Goal: Find specific page/section: Find specific page/section

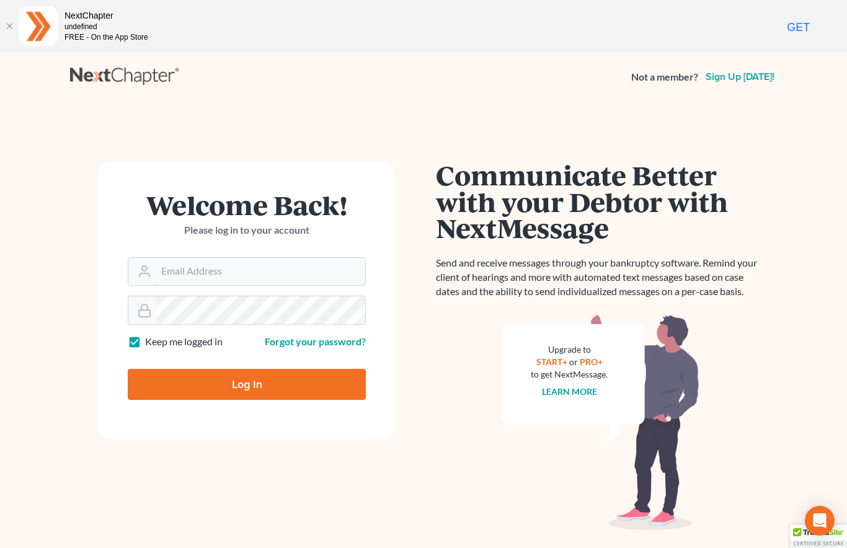
click at [260, 268] on input "Email Address" at bounding box center [260, 271] width 209 height 27
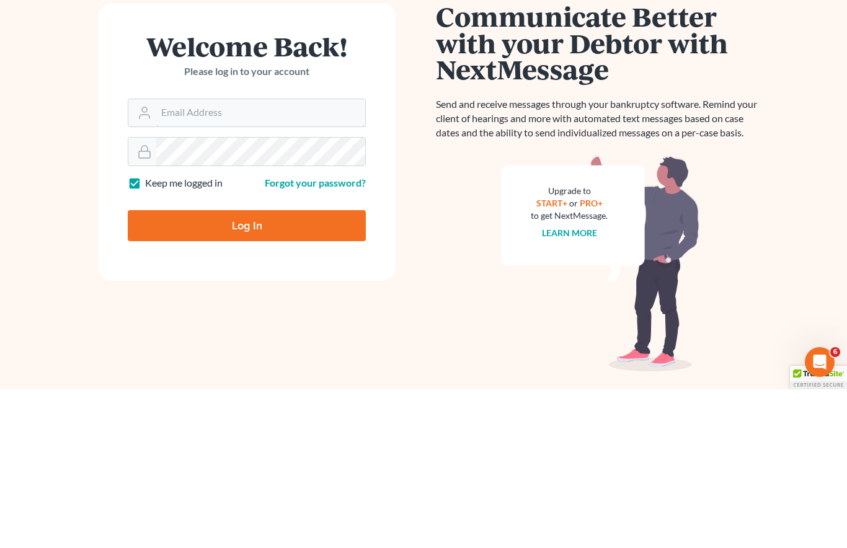
scroll to position [64, 0]
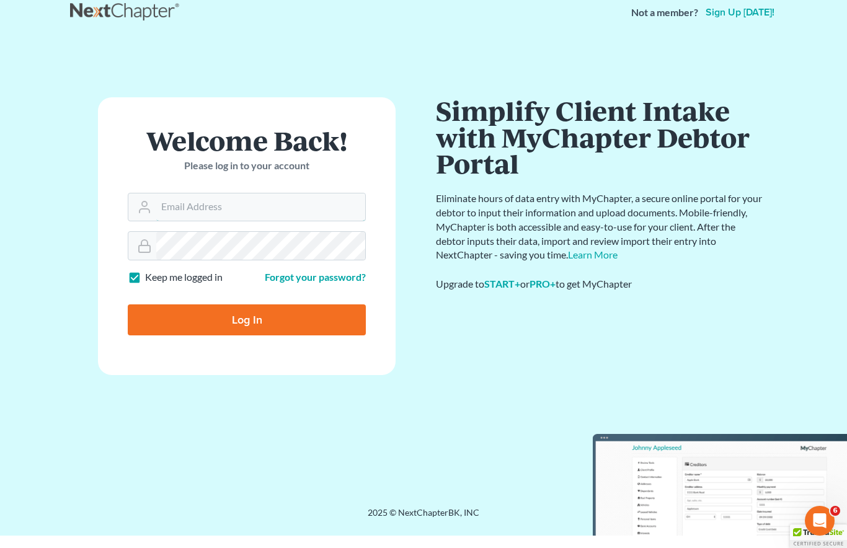
type input "[PERSON_NAME][EMAIL_ADDRESS][DOMAIN_NAME]"
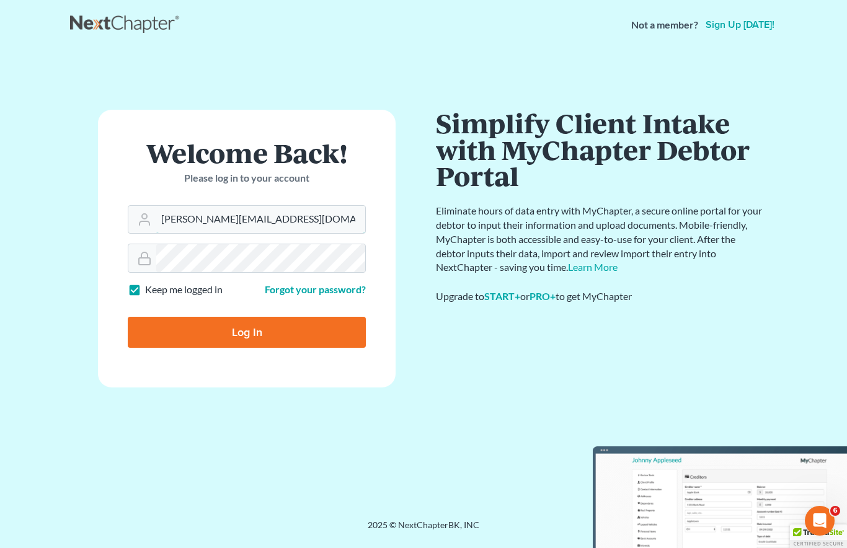
scroll to position [52, 0]
click at [273, 323] on input "Log In" at bounding box center [247, 332] width 238 height 31
type input "Thinking..."
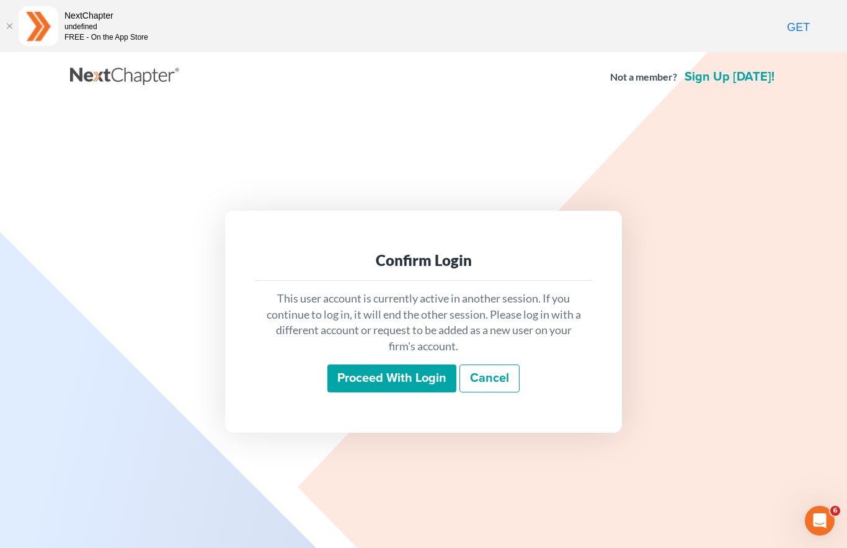
click at [402, 376] on input "Proceed with login" at bounding box center [391, 379] width 129 height 29
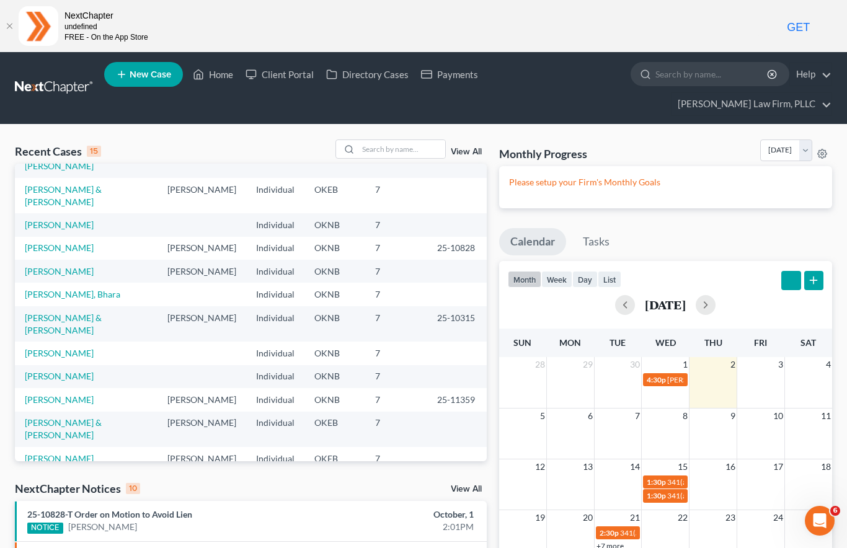
scroll to position [52, 0]
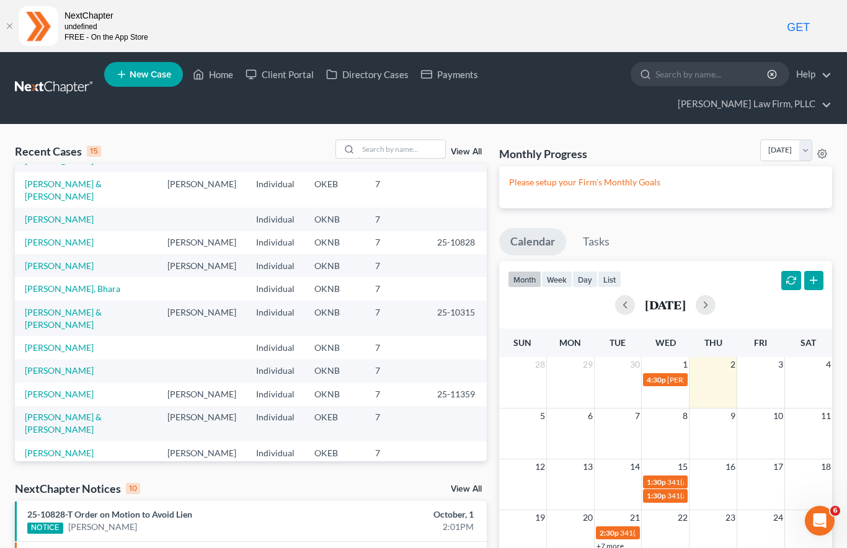
click at [391, 140] on input "search" at bounding box center [401, 149] width 87 height 18
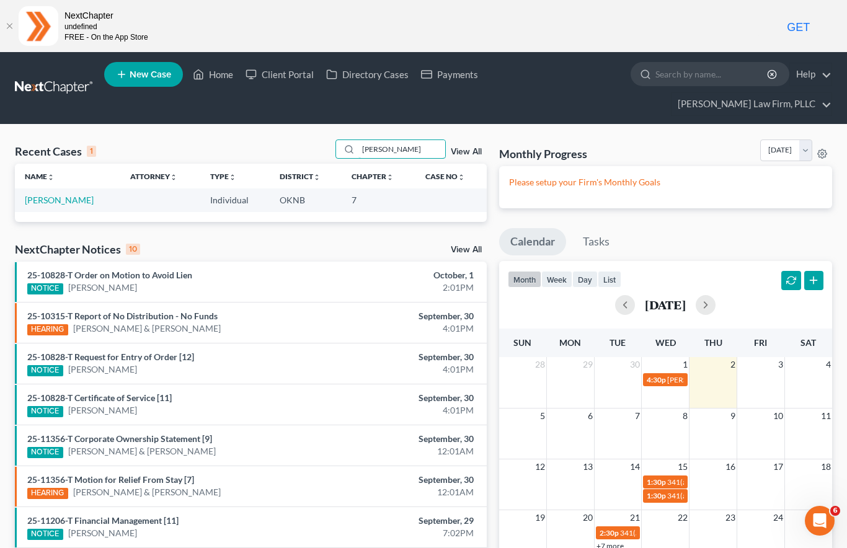
type input "O’brien"
click at [68, 195] on link "O'Brien, Kimberly" at bounding box center [59, 200] width 69 height 11
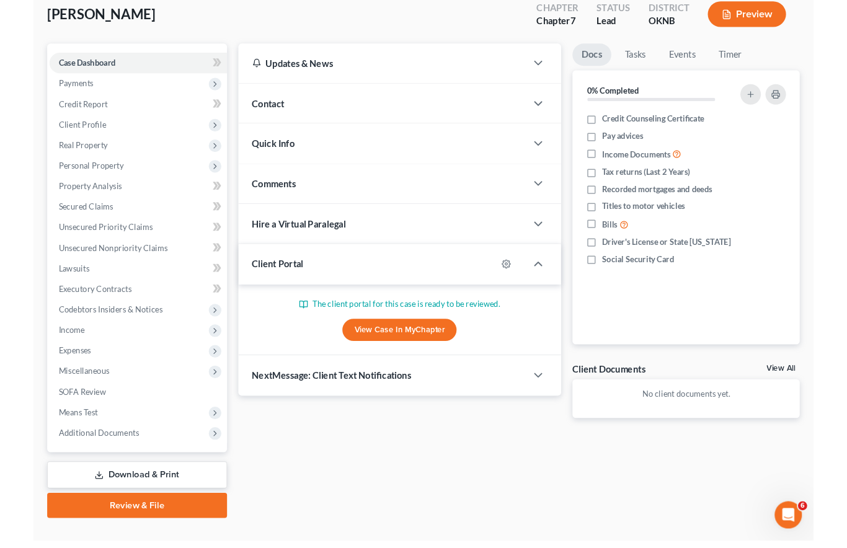
scroll to position [185, 0]
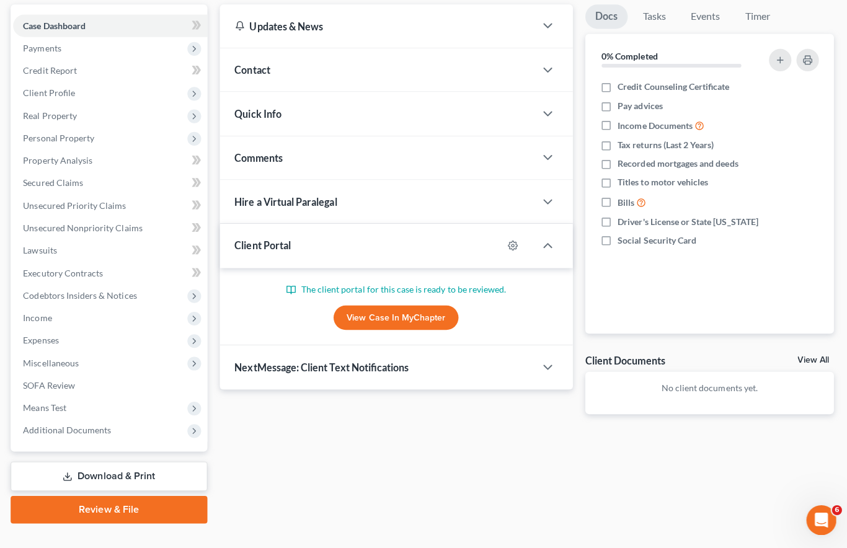
click at [115, 420] on span "Additional Documents" at bounding box center [113, 431] width 193 height 22
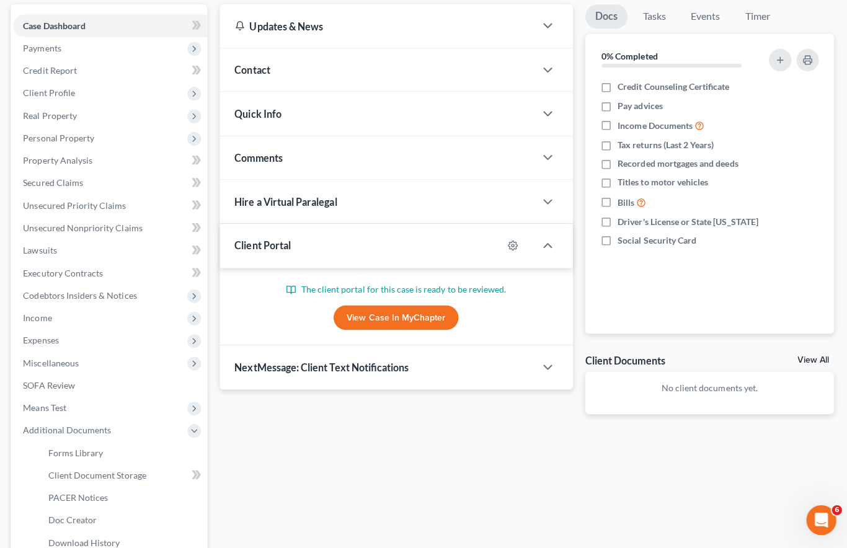
scroll to position [188, 0]
click at [143, 461] on link "Client Document Storage" at bounding box center [126, 472] width 168 height 22
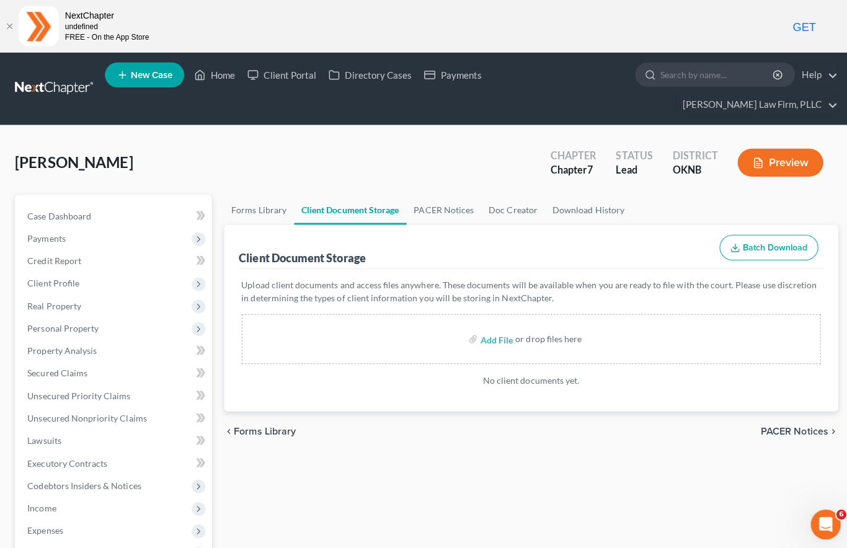
click at [286, 76] on link "Client Portal" at bounding box center [279, 74] width 81 height 22
